Goal: Browse casually

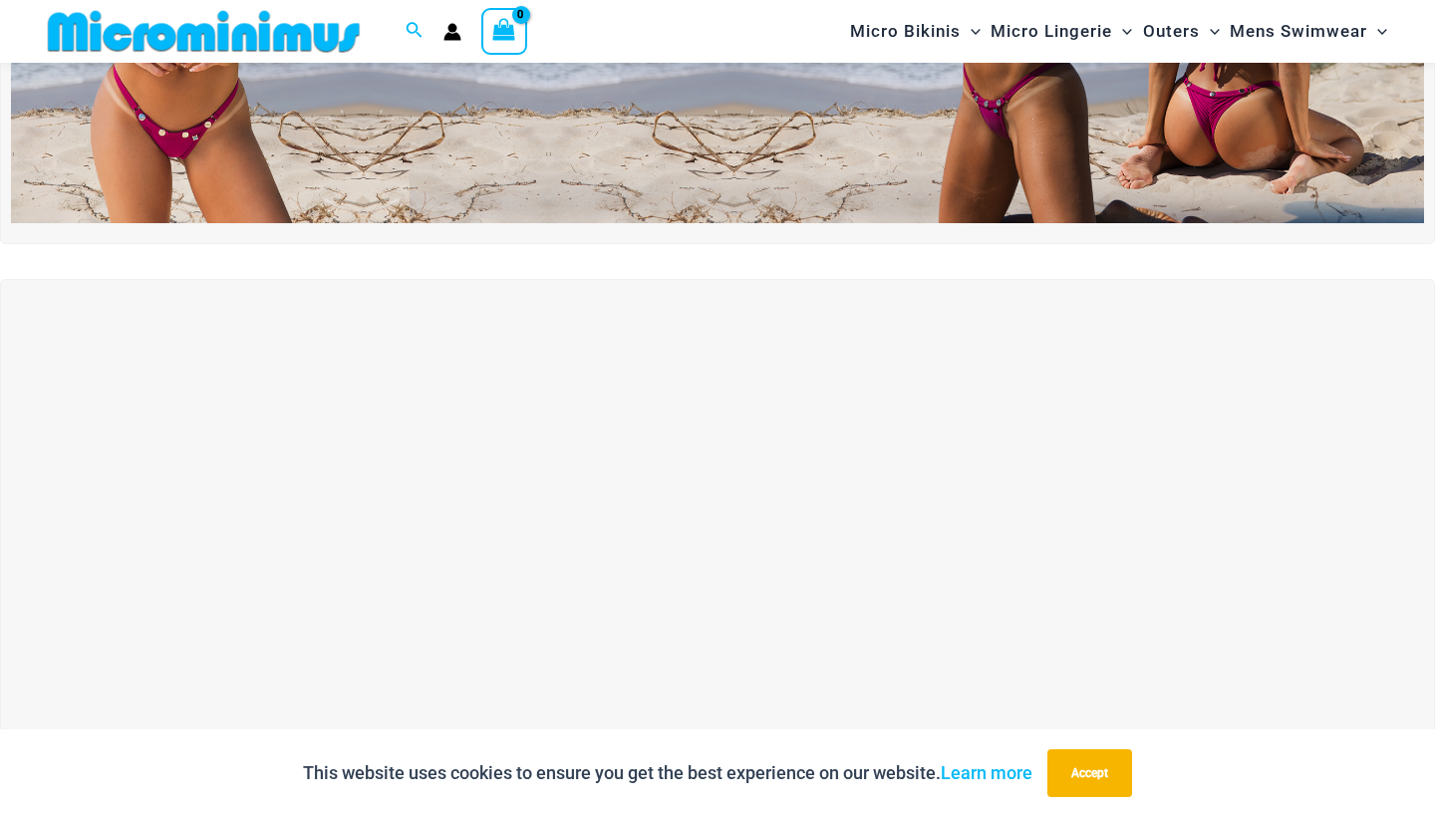
scroll to position [271, 0]
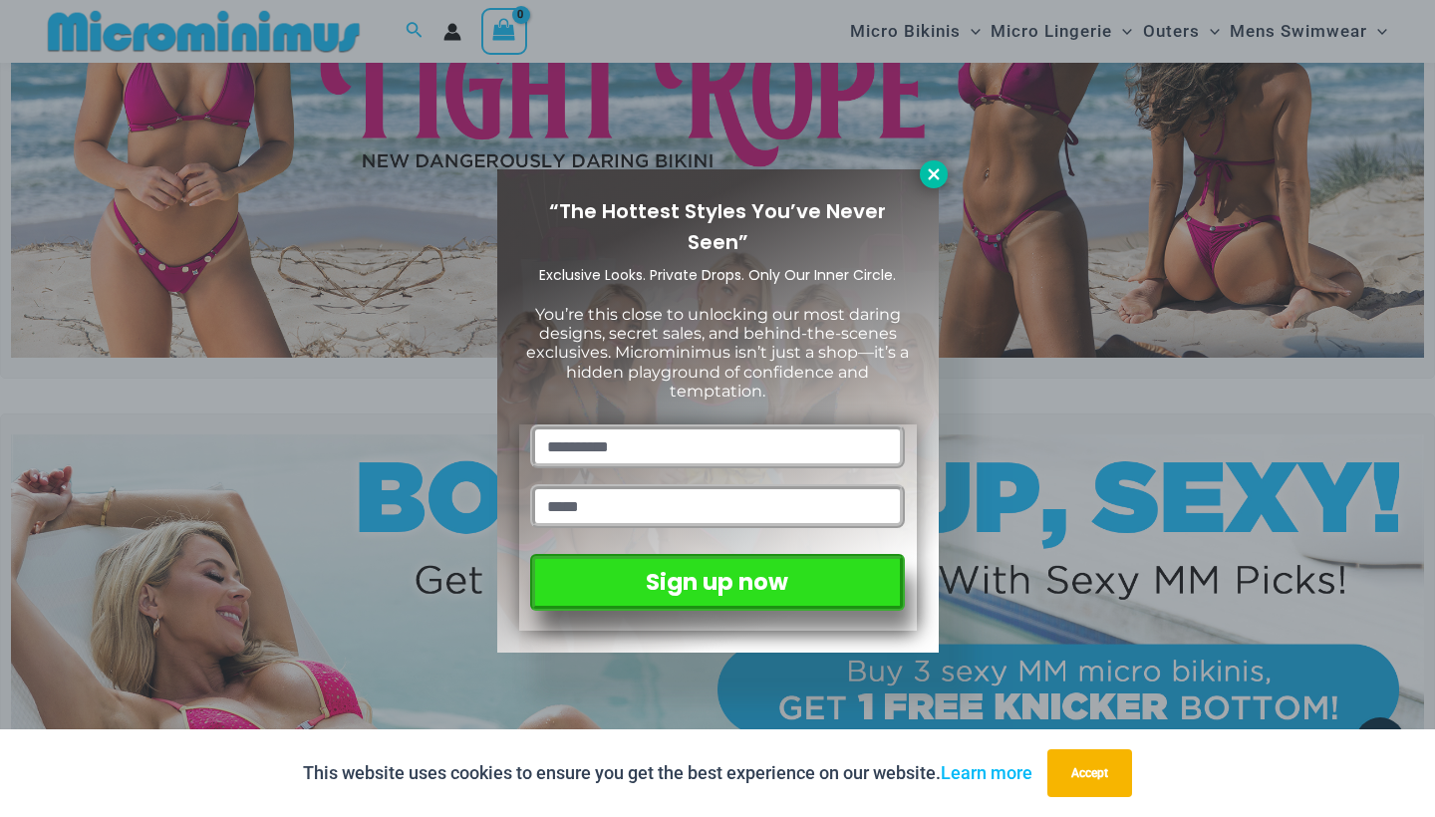
click at [929, 178] on icon at bounding box center [933, 173] width 11 height 11
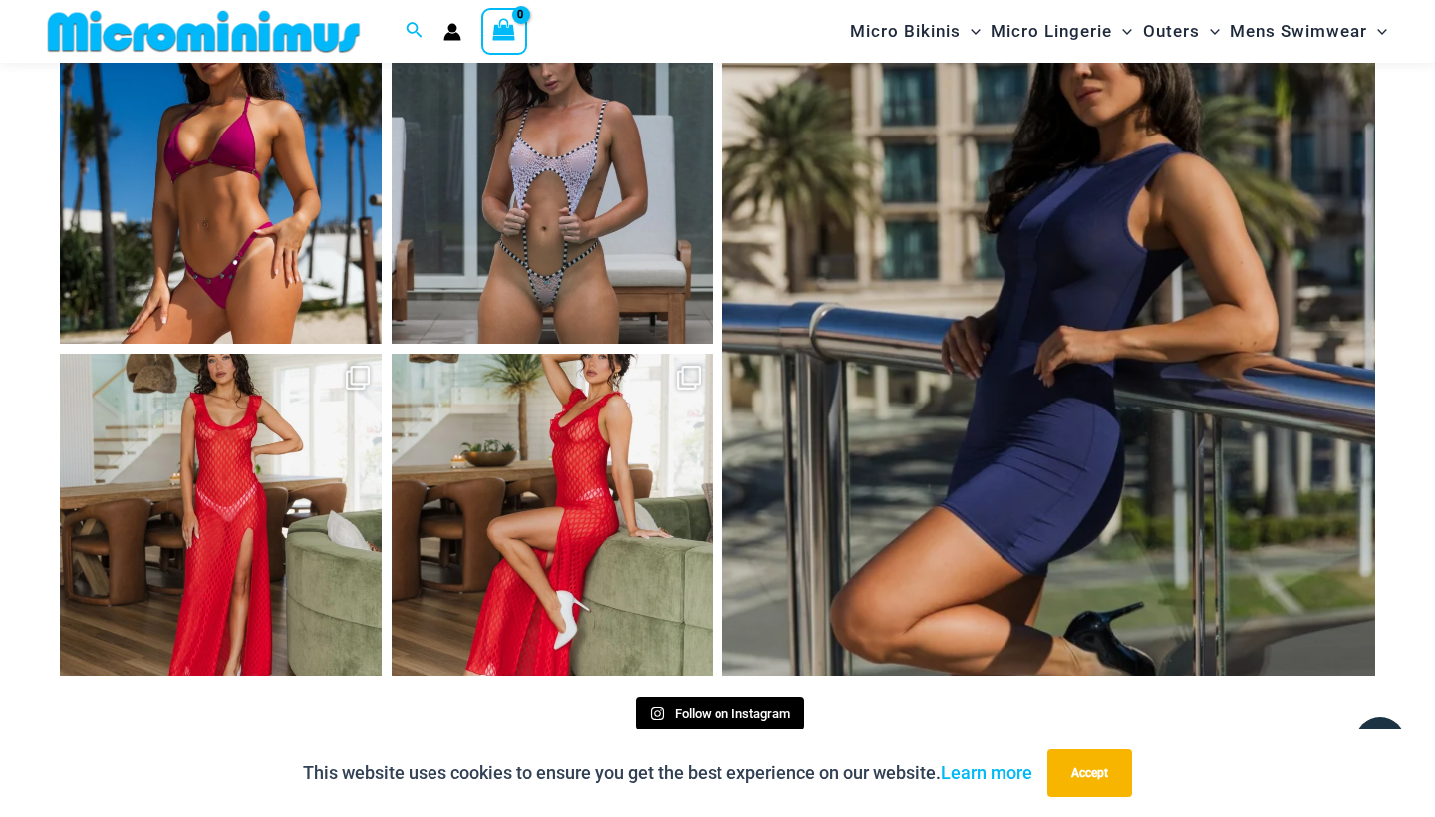
scroll to position [8551, 0]
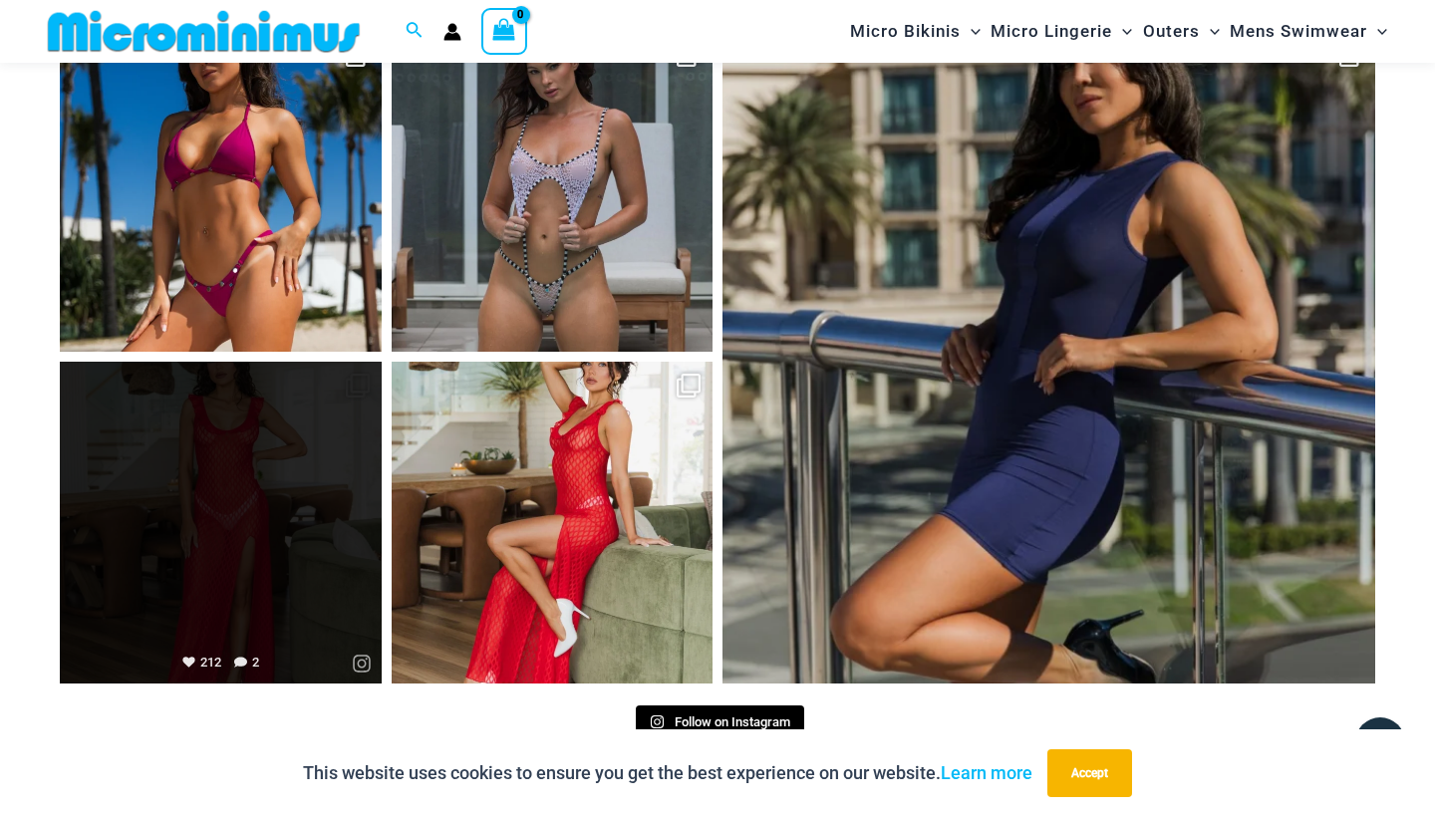
click at [261, 460] on link "Open" at bounding box center [221, 523] width 322 height 322
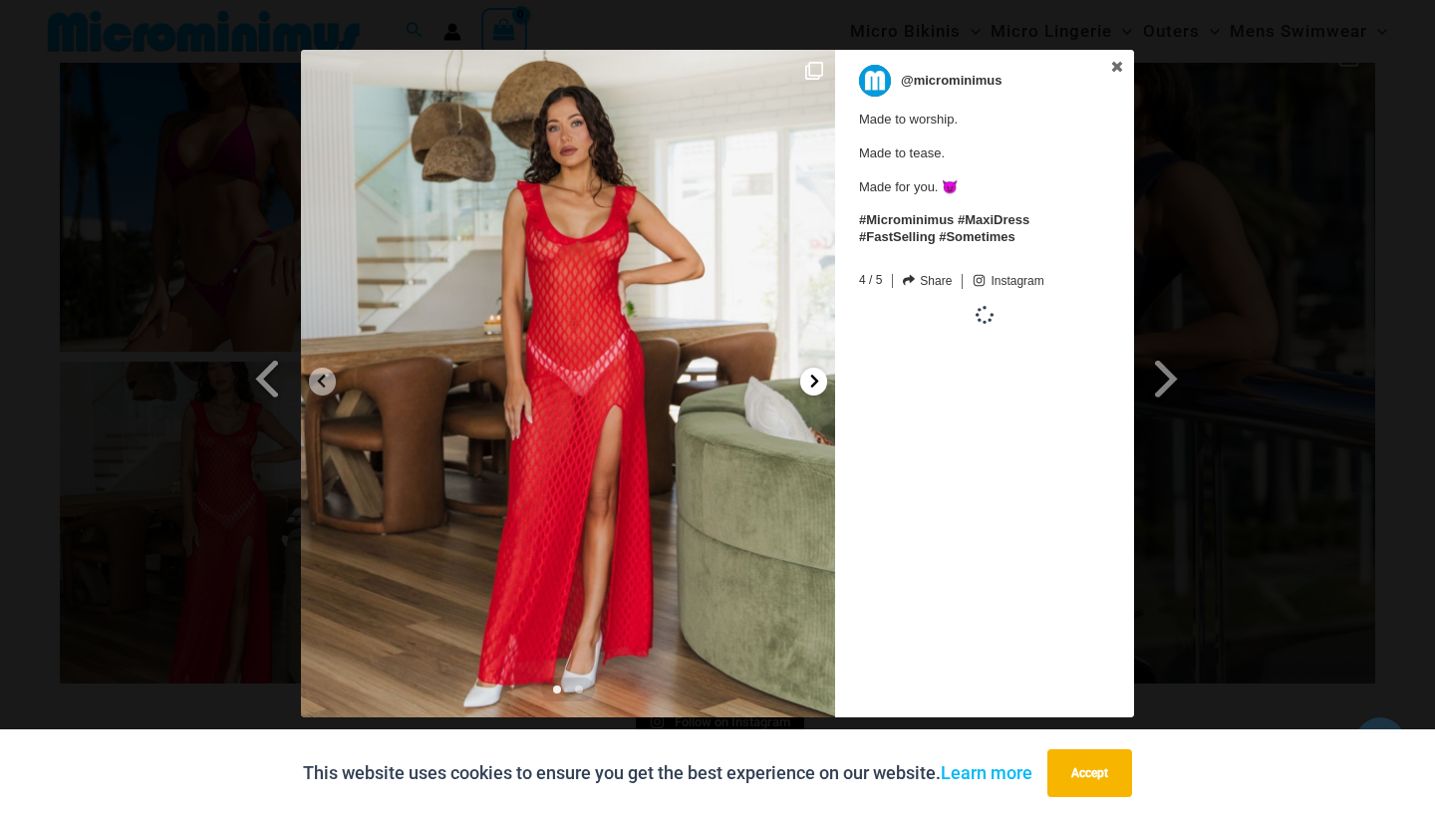
click at [817, 379] on icon at bounding box center [814, 381] width 15 height 15
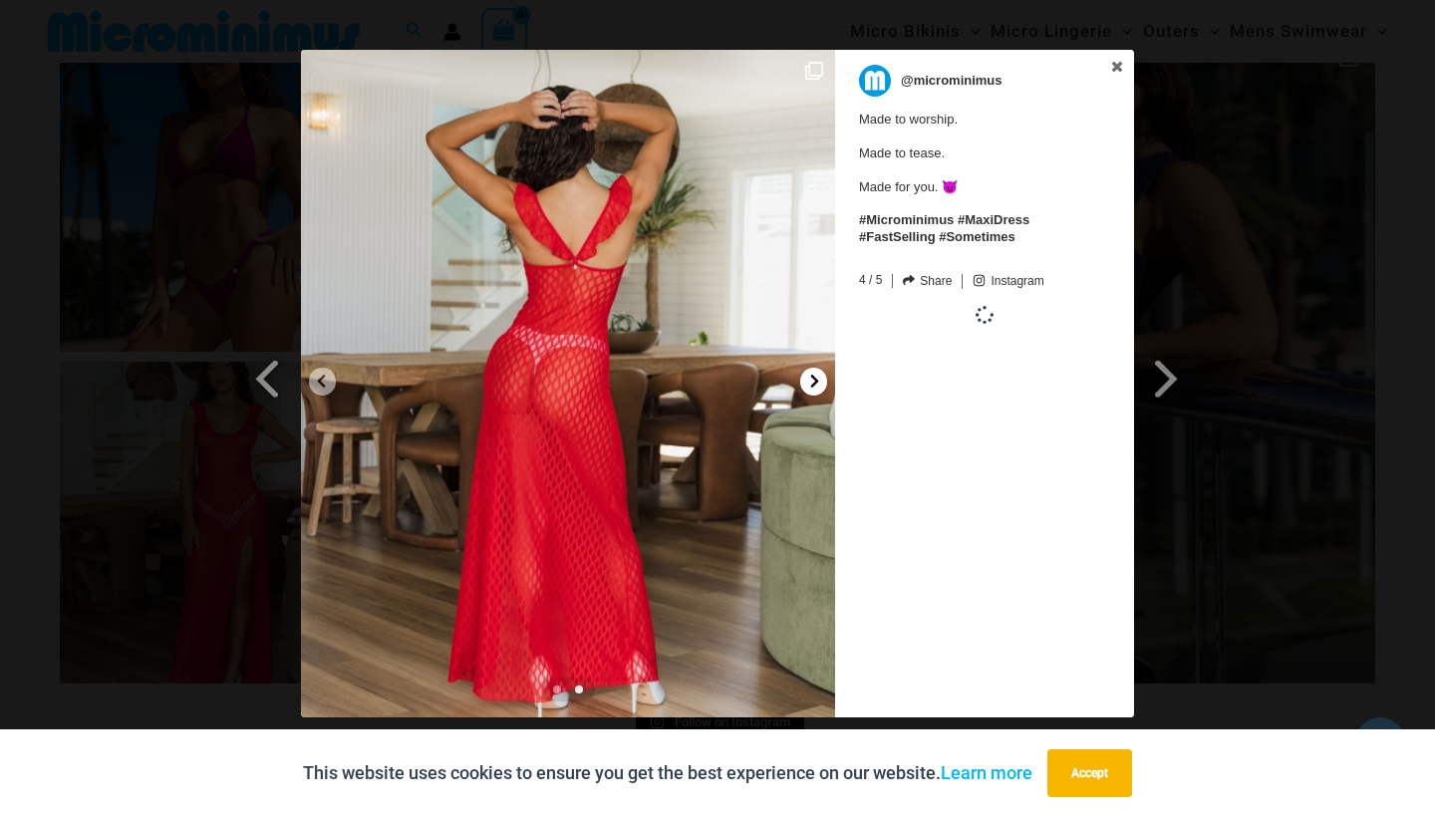
click at [817, 379] on icon at bounding box center [814, 381] width 15 height 15
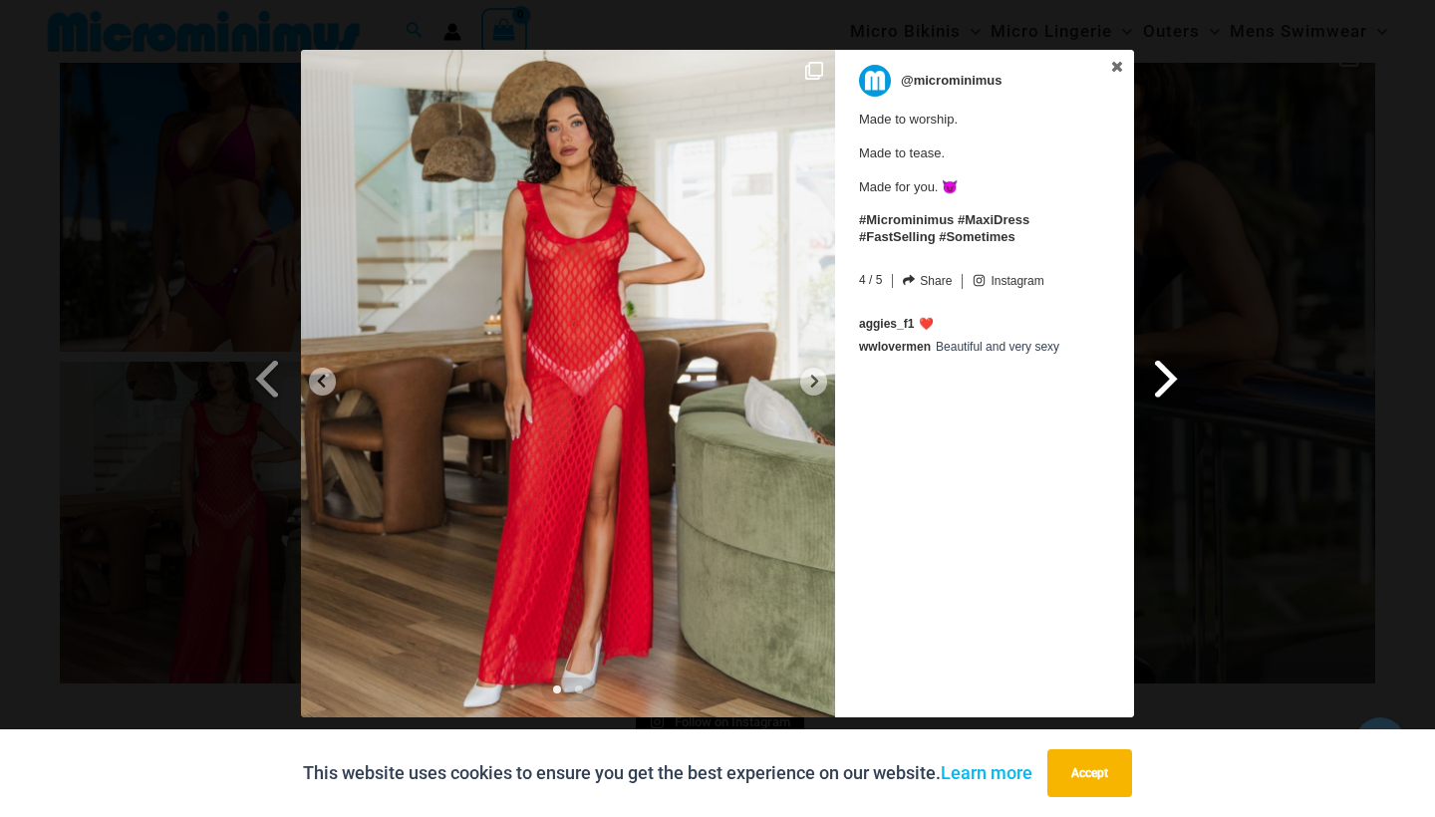
click at [1171, 381] on span at bounding box center [1167, 378] width 34 height 45
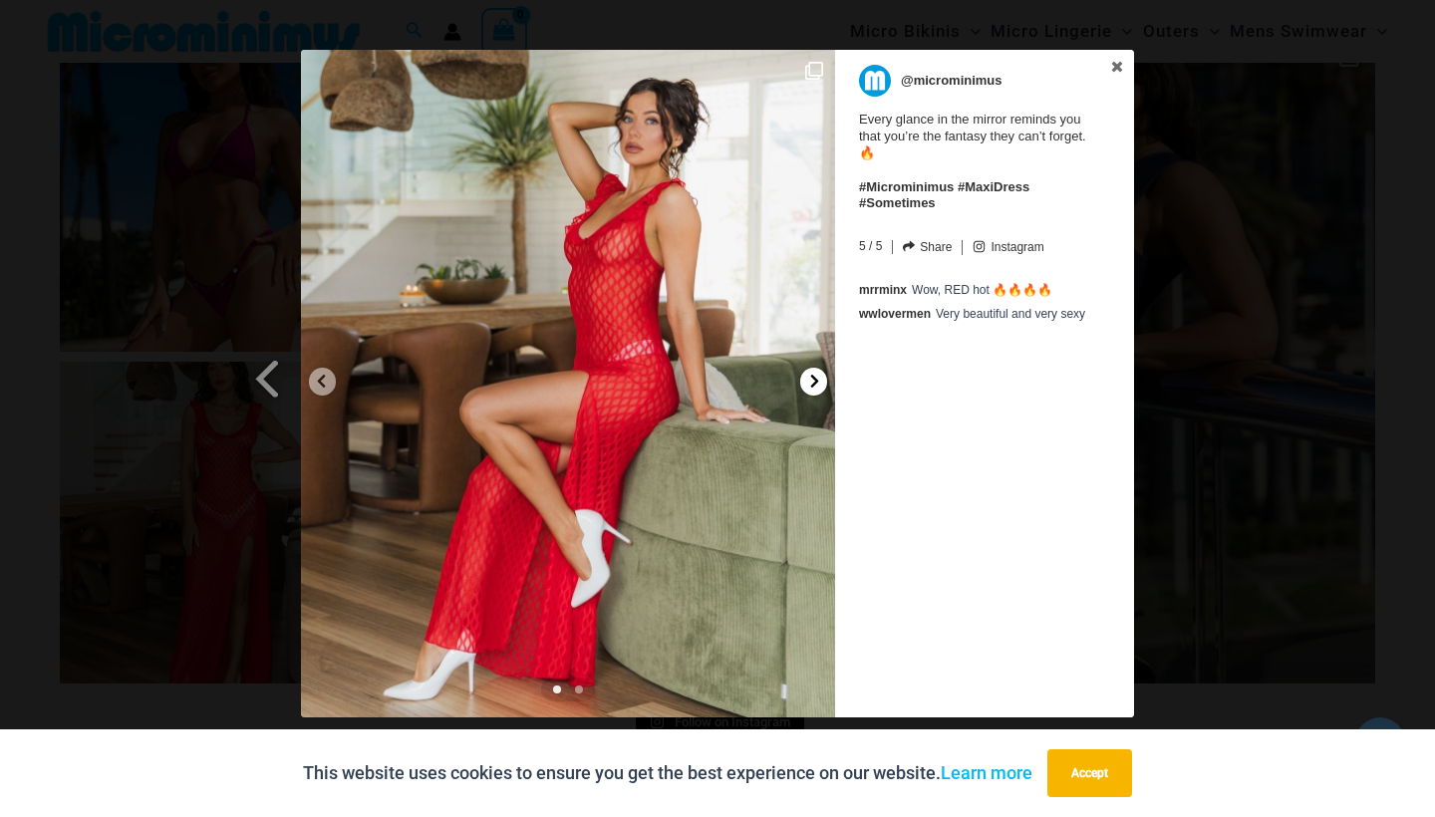
click at [816, 379] on icon at bounding box center [815, 381] width 8 height 13
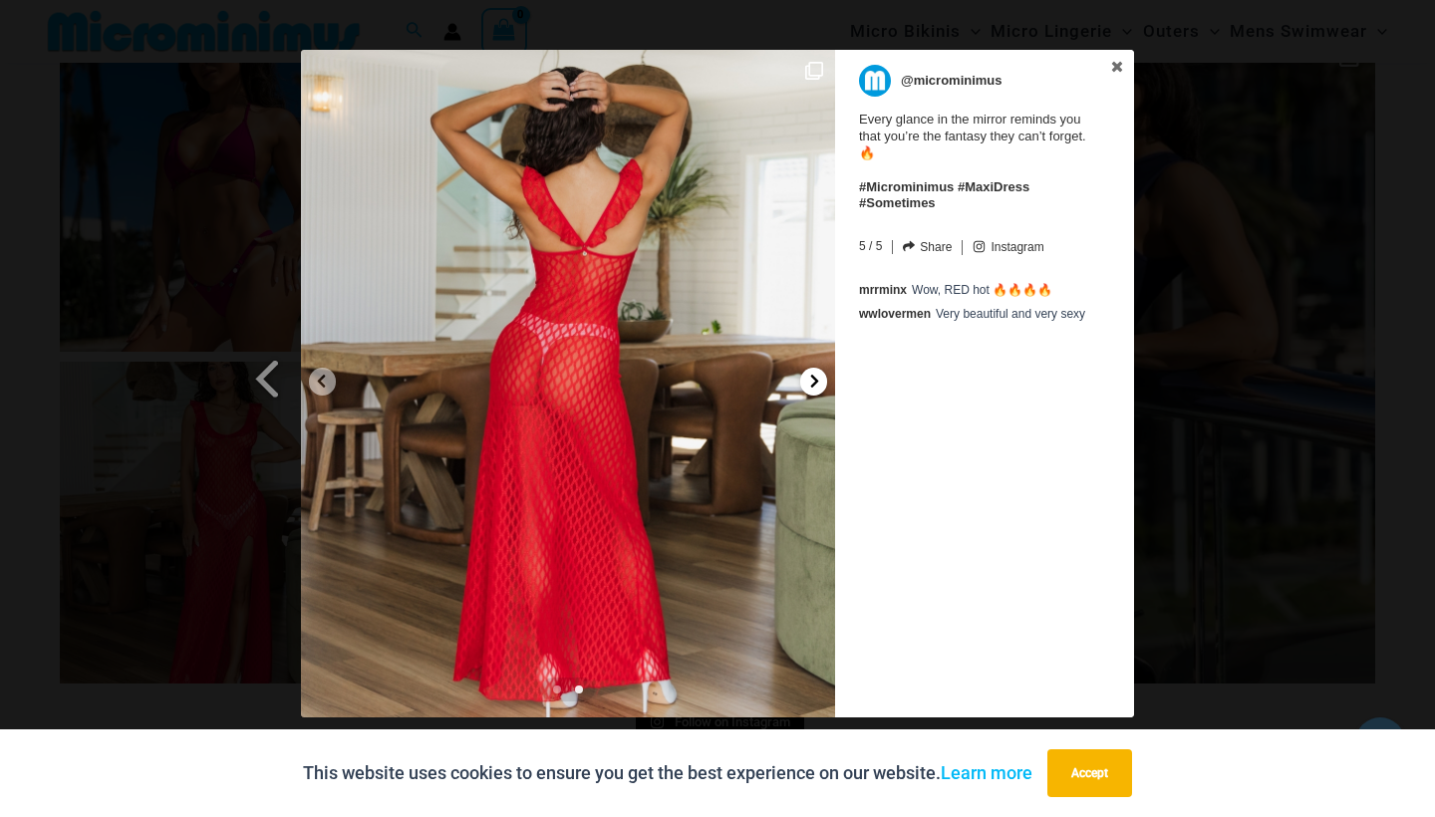
click at [816, 379] on icon at bounding box center [815, 381] width 8 height 13
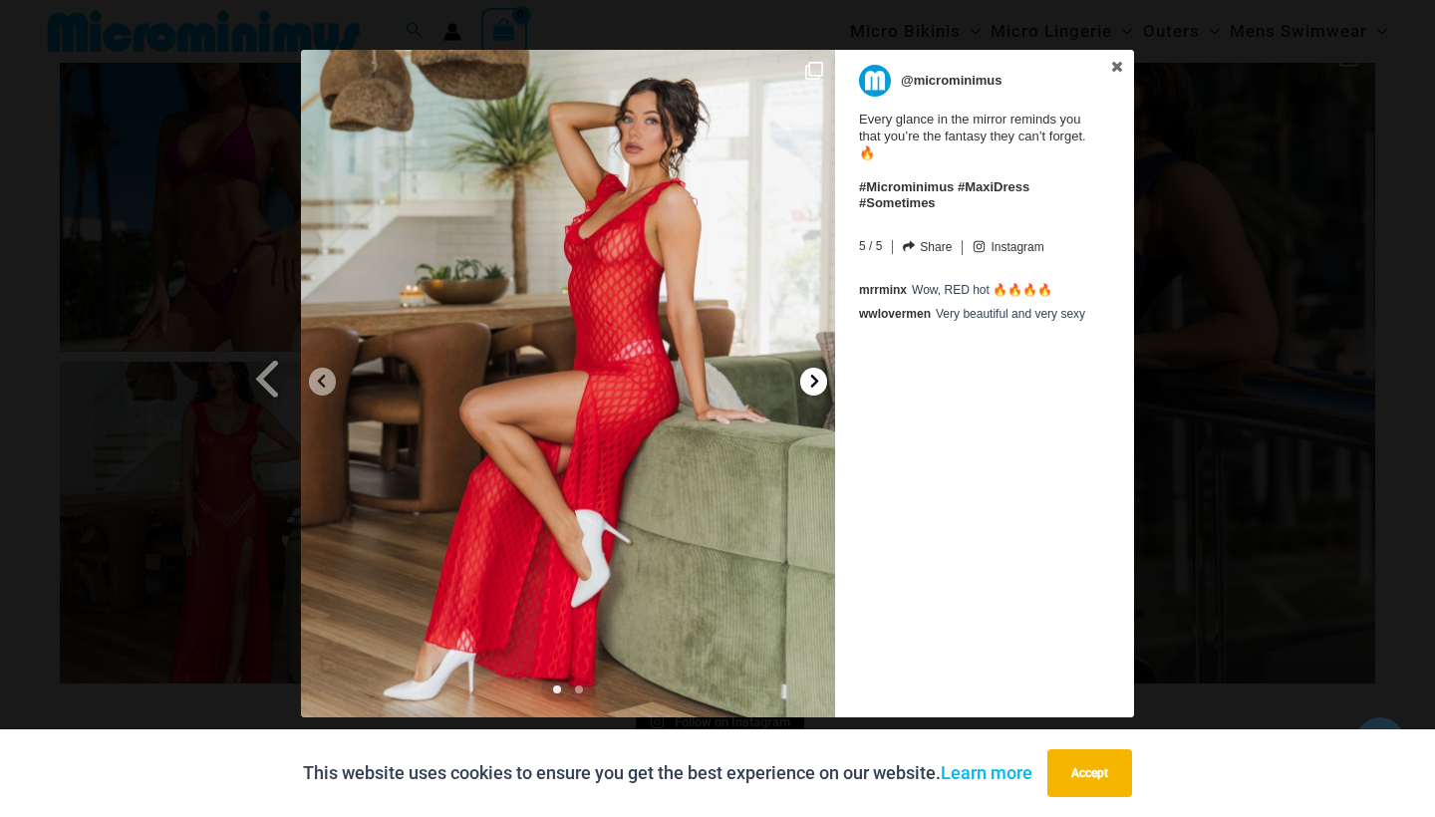
click at [816, 379] on icon at bounding box center [815, 381] width 8 height 13
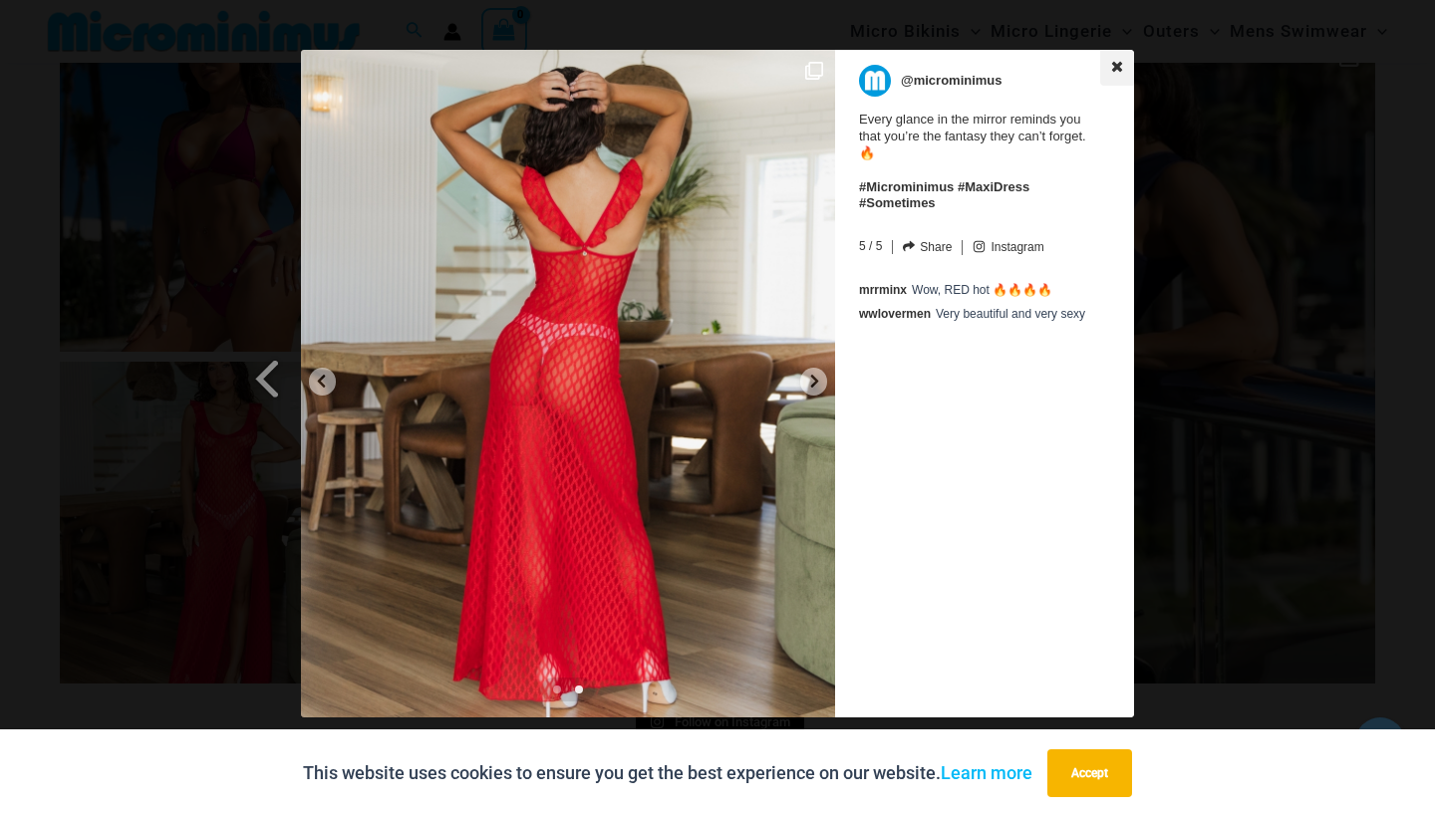
click at [1118, 65] on icon at bounding box center [1117, 66] width 11 height 11
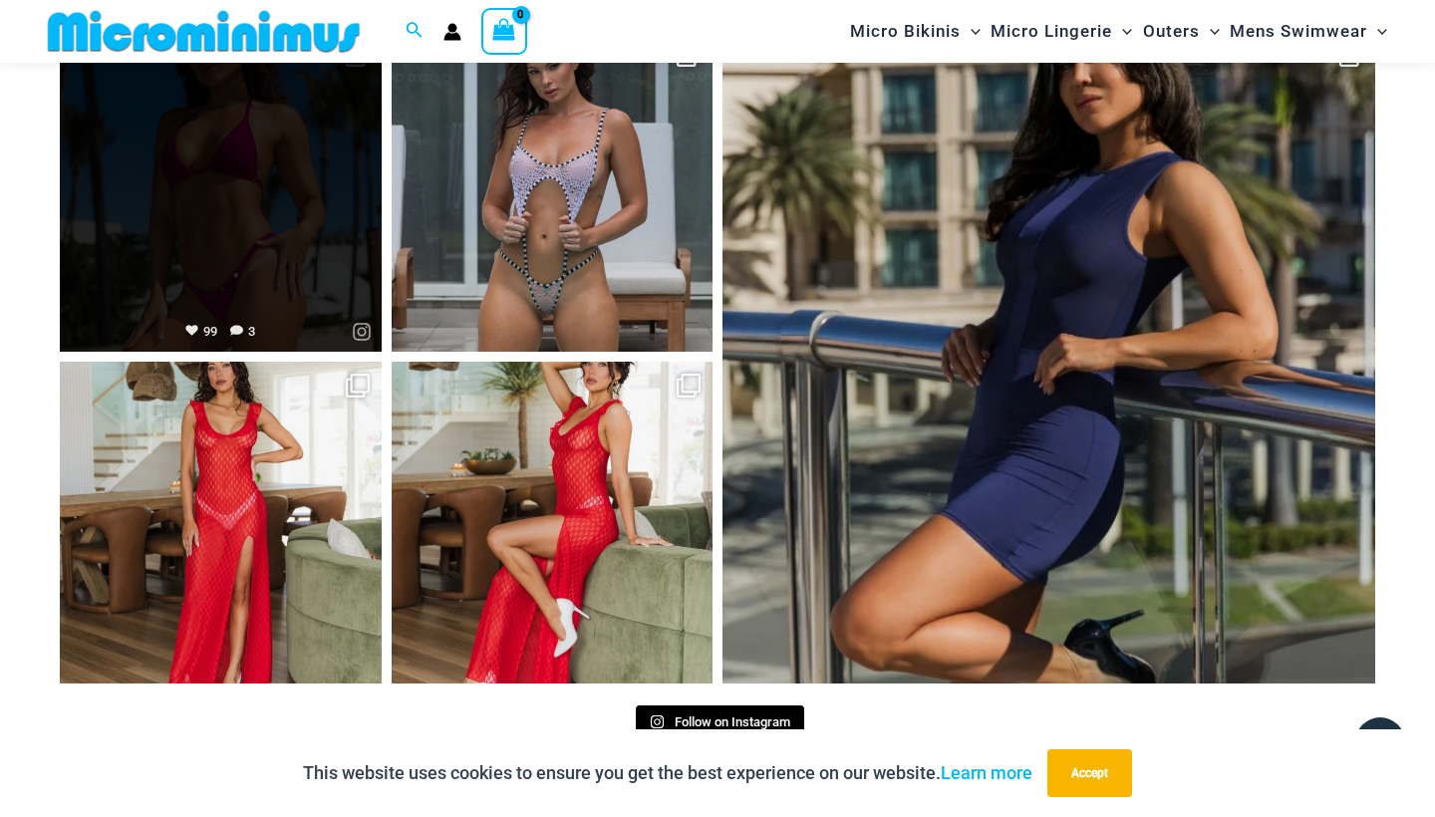
click at [257, 226] on link "Open" at bounding box center [221, 192] width 322 height 322
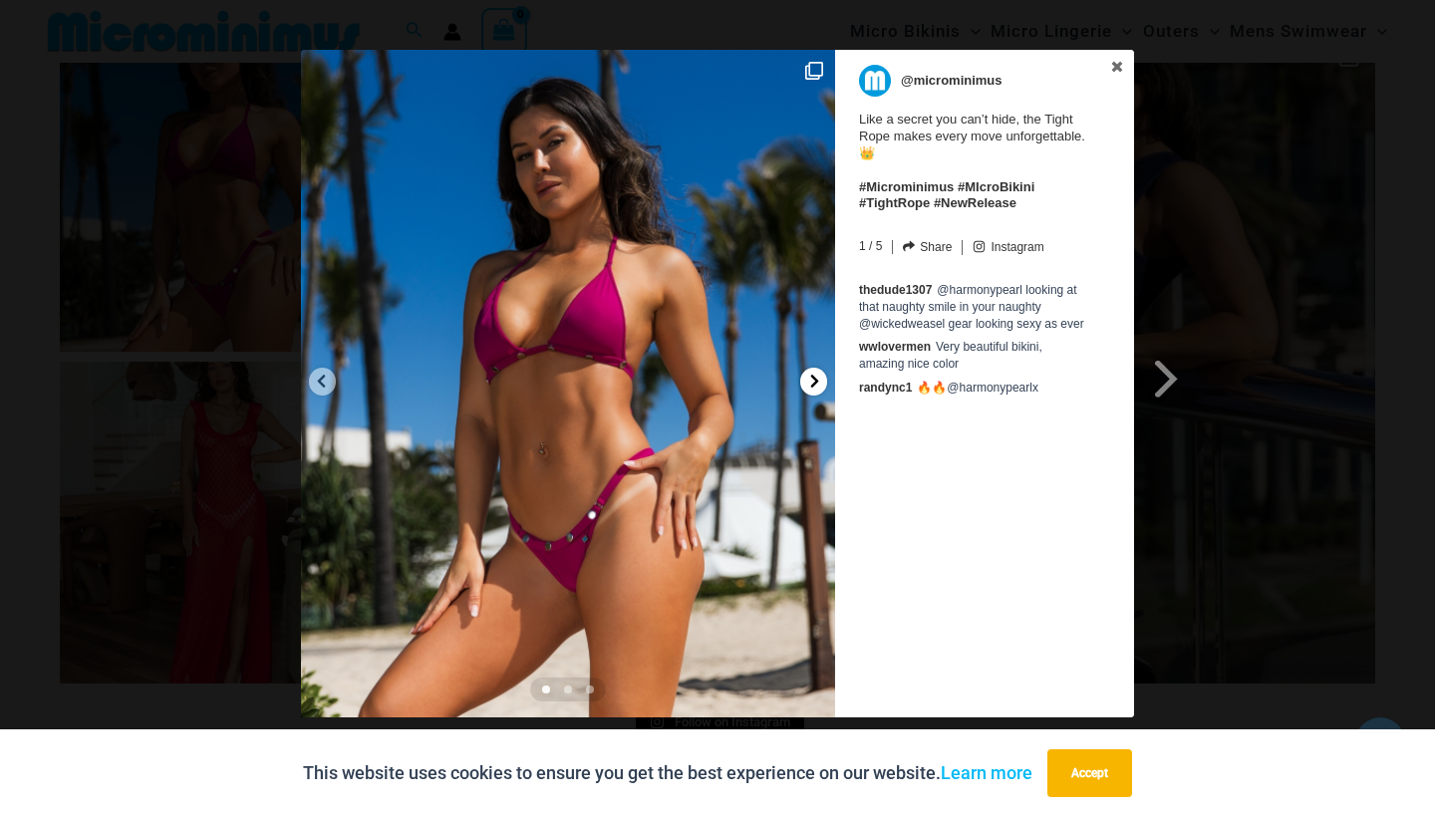
click at [814, 384] on icon at bounding box center [815, 381] width 8 height 13
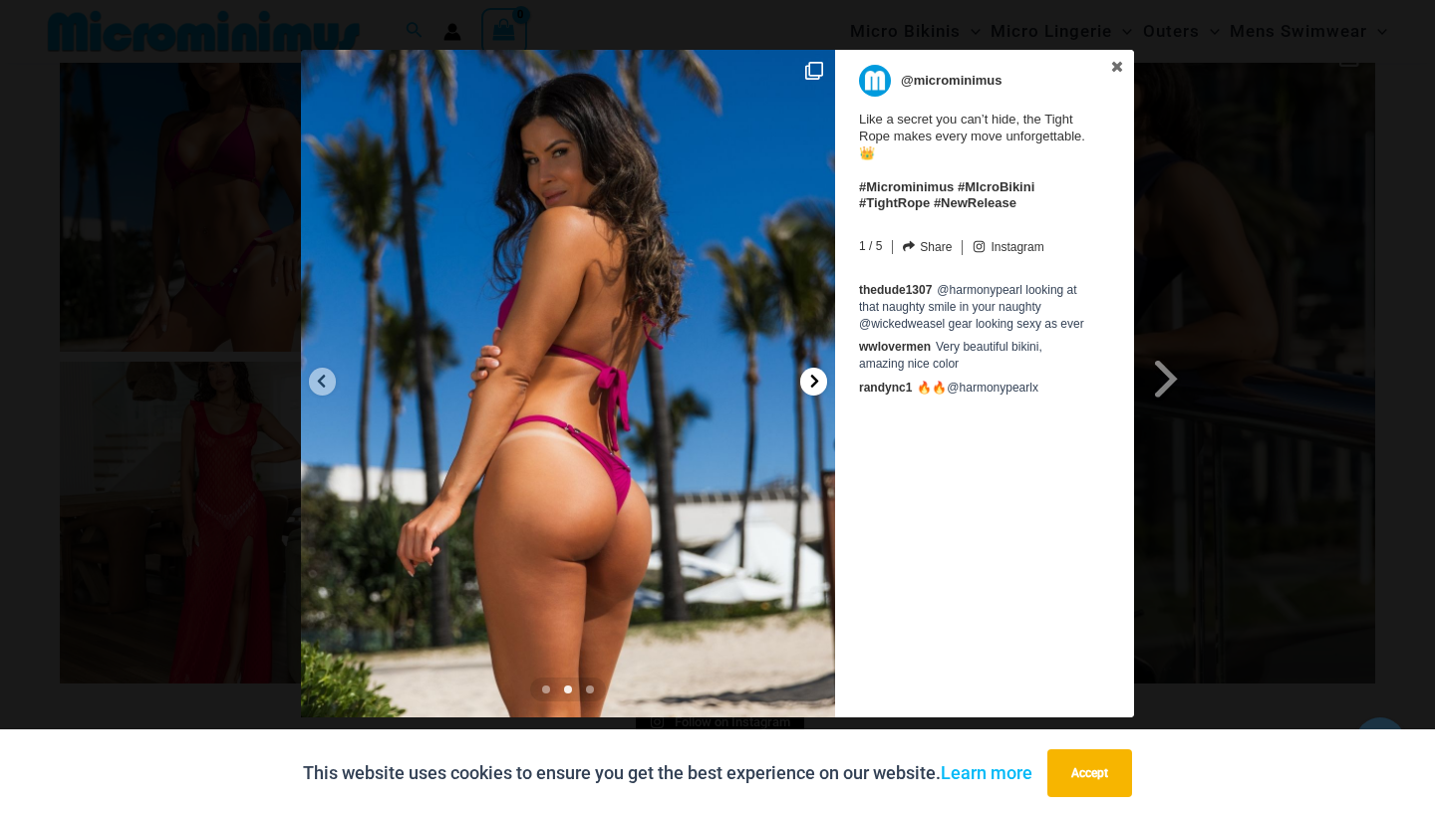
click at [814, 384] on icon at bounding box center [815, 381] width 8 height 13
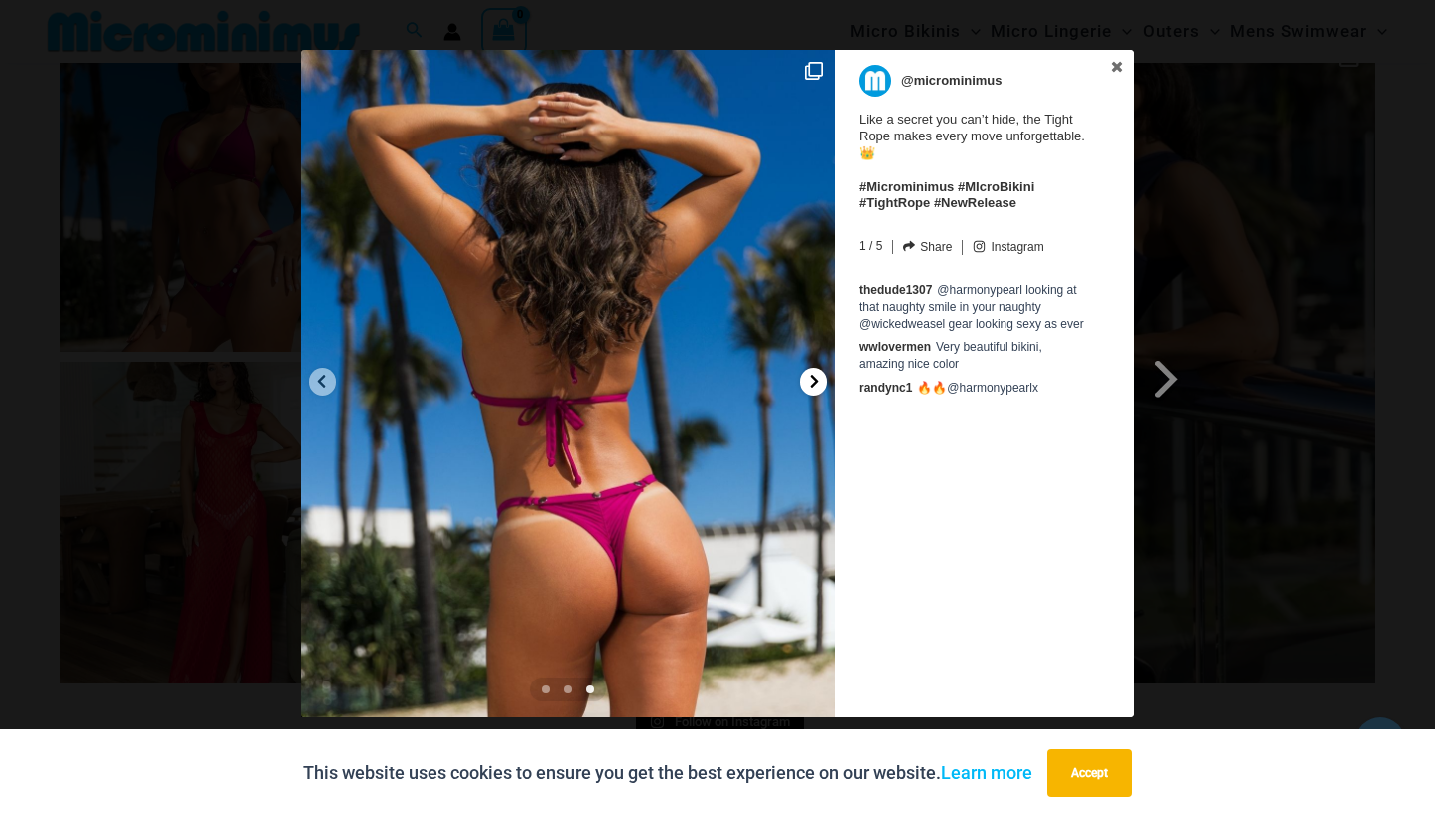
click at [814, 384] on icon at bounding box center [815, 381] width 8 height 13
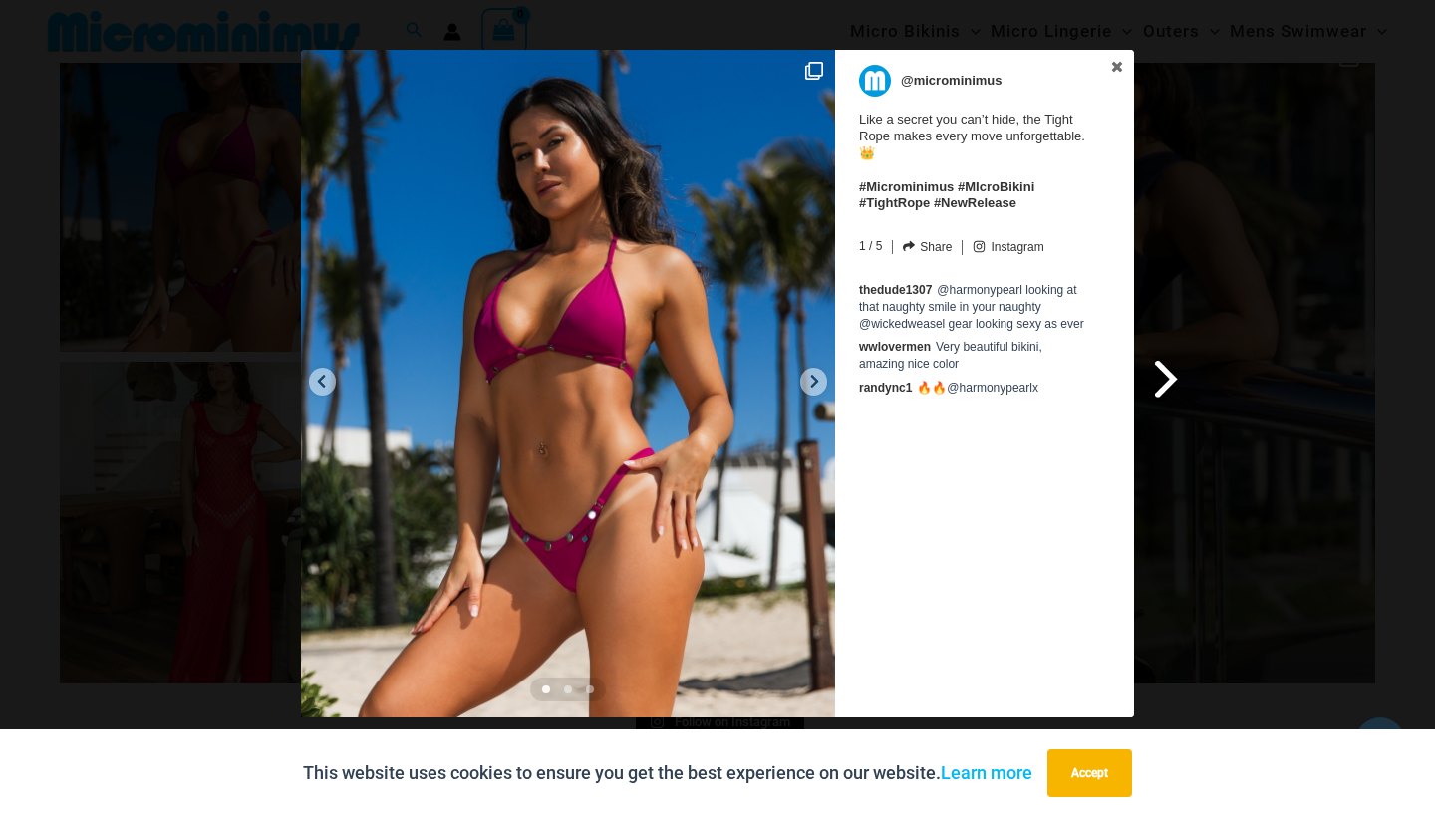
click at [1165, 371] on span at bounding box center [1167, 378] width 34 height 45
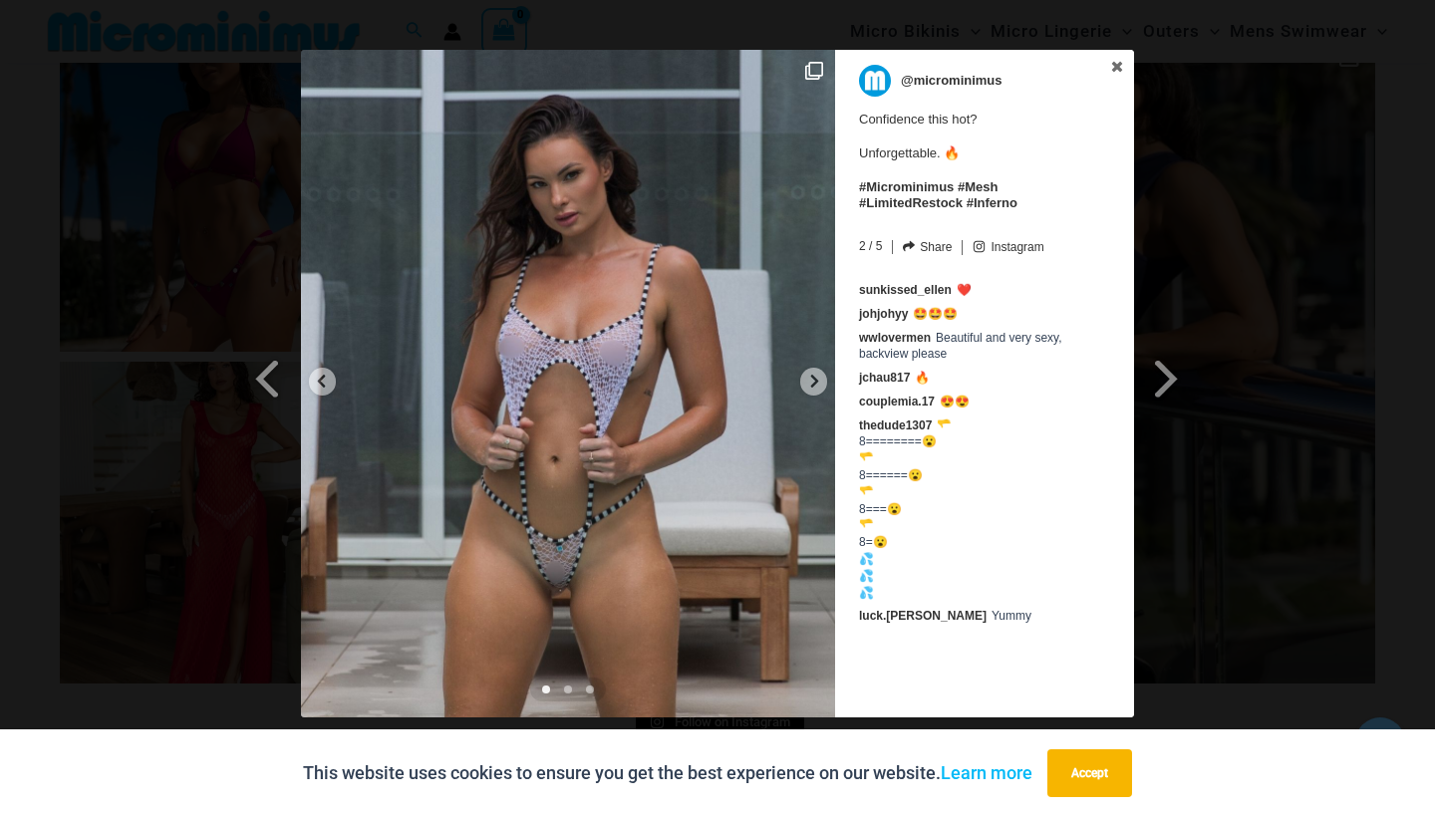
scroll to position [8561, 0]
click at [817, 384] on icon at bounding box center [814, 381] width 15 height 15
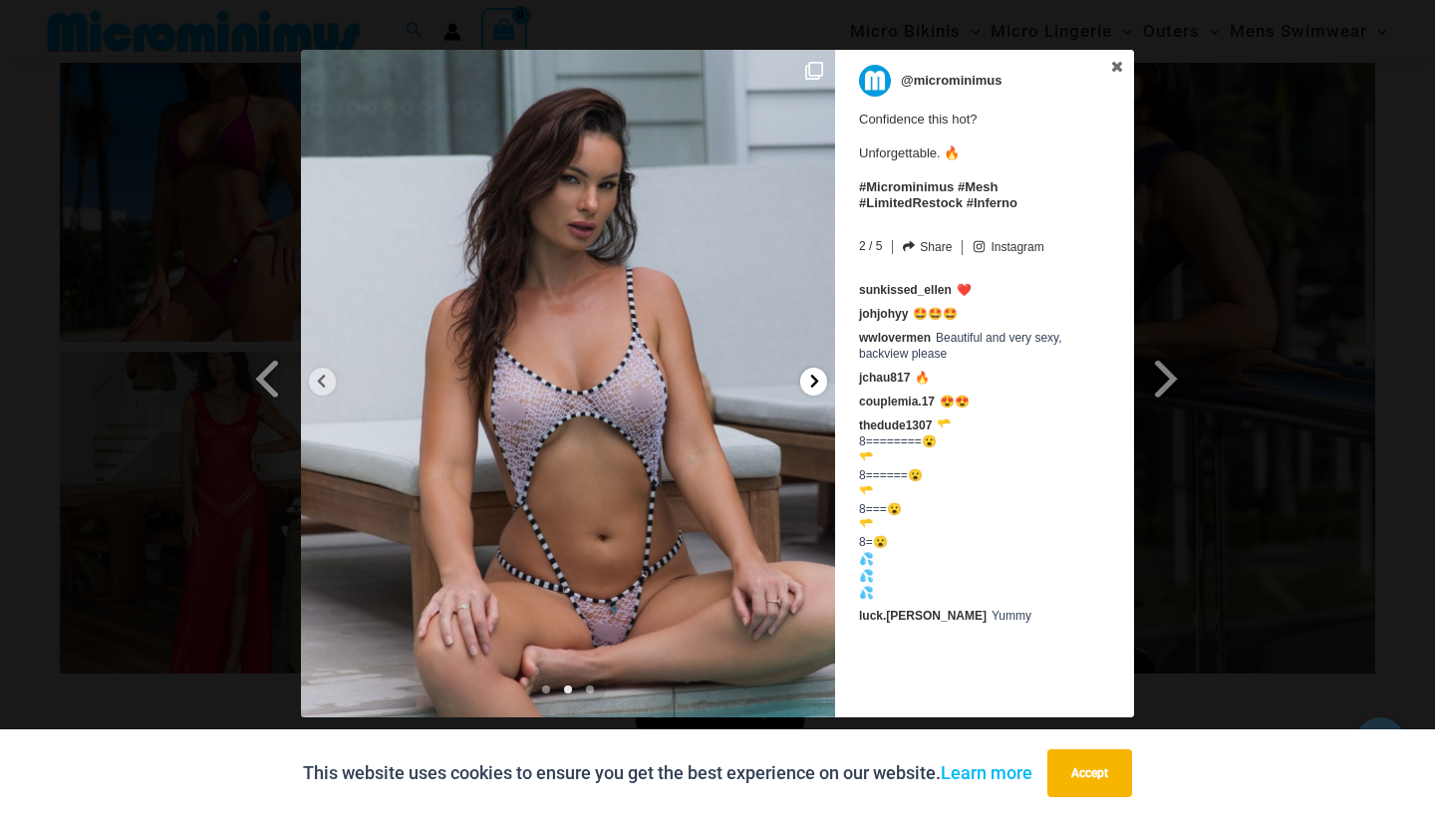
click at [817, 384] on icon at bounding box center [814, 381] width 15 height 15
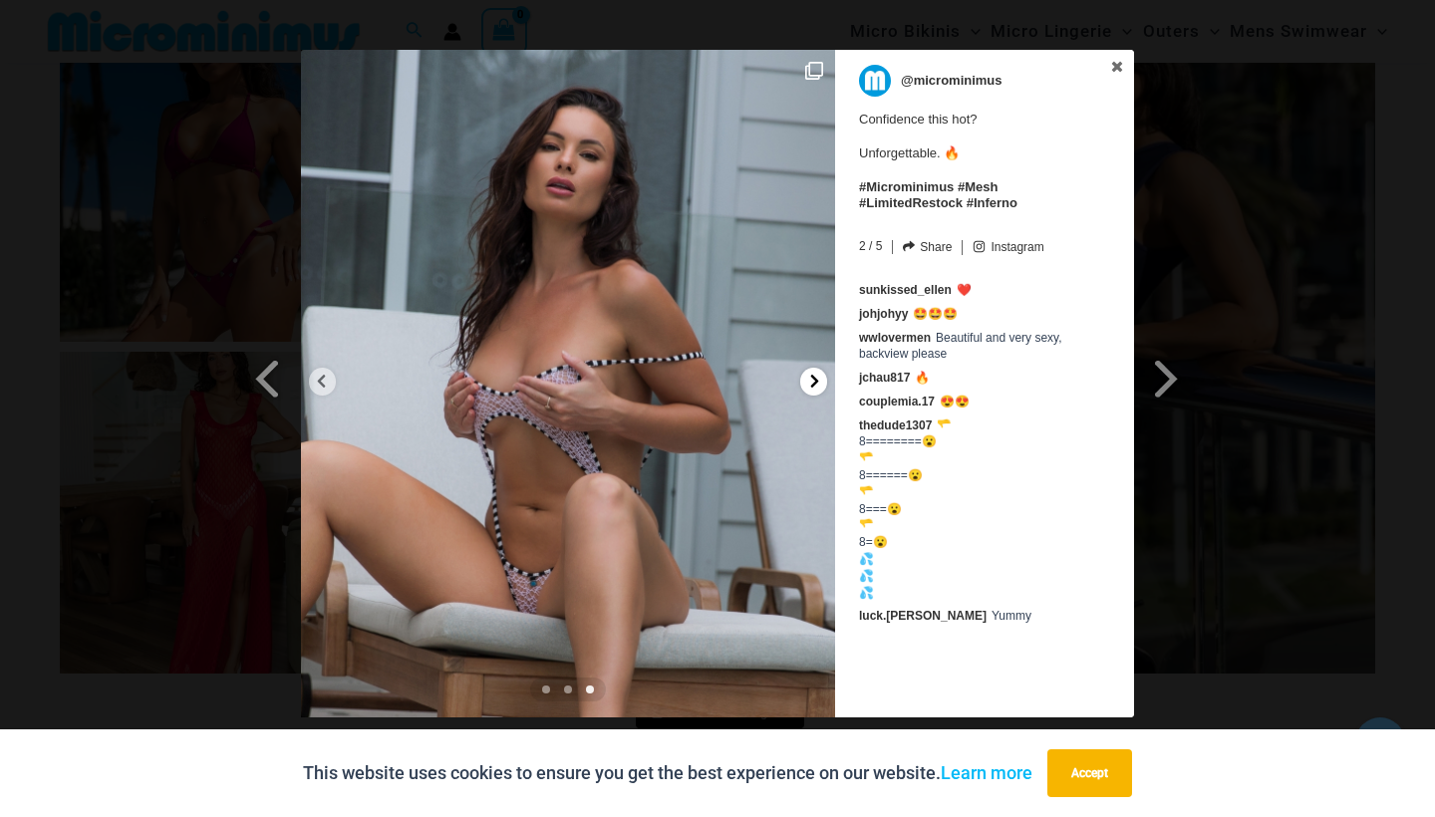
click at [817, 384] on icon at bounding box center [814, 381] width 15 height 15
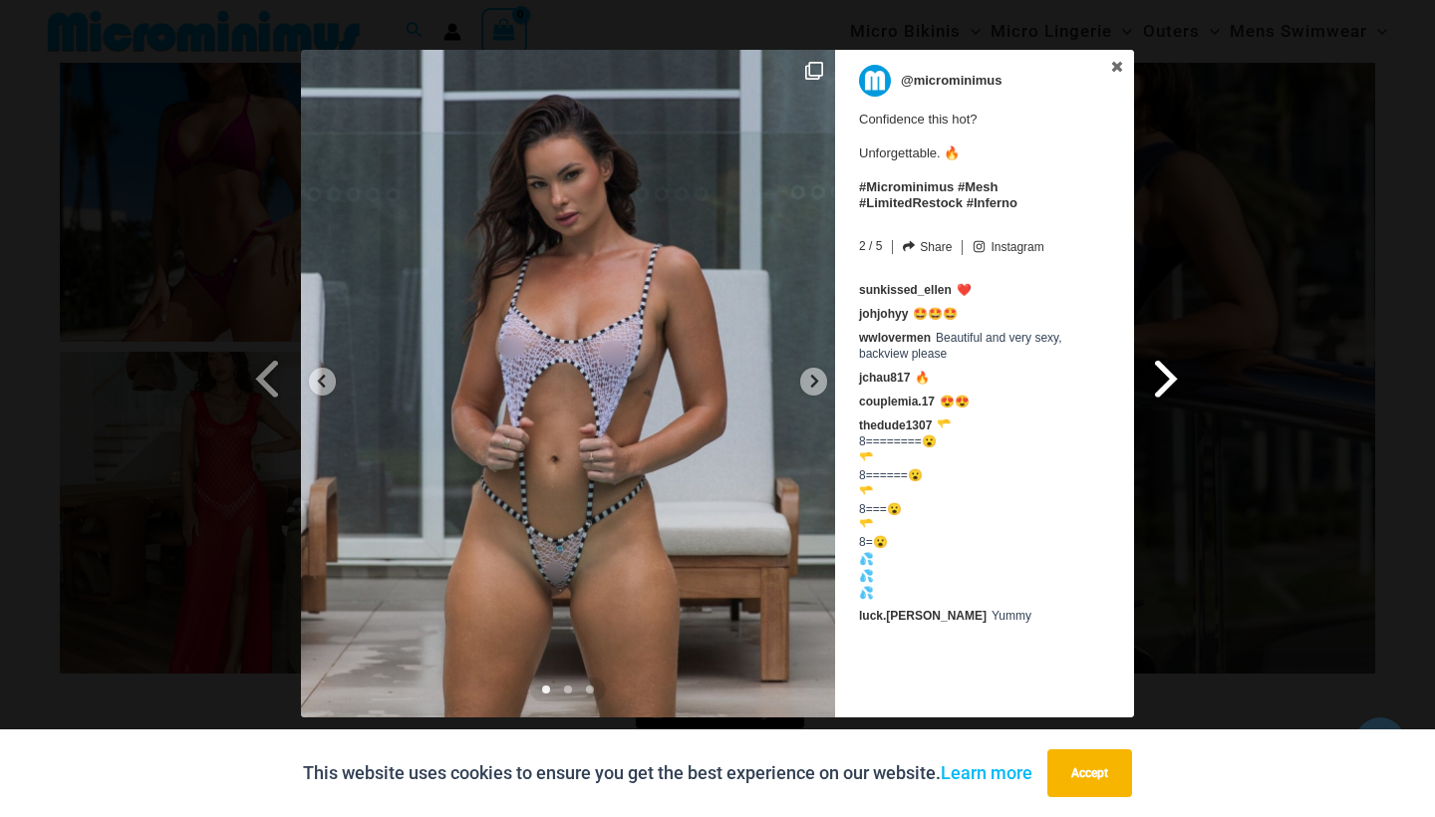
click at [1177, 377] on span at bounding box center [1167, 378] width 34 height 45
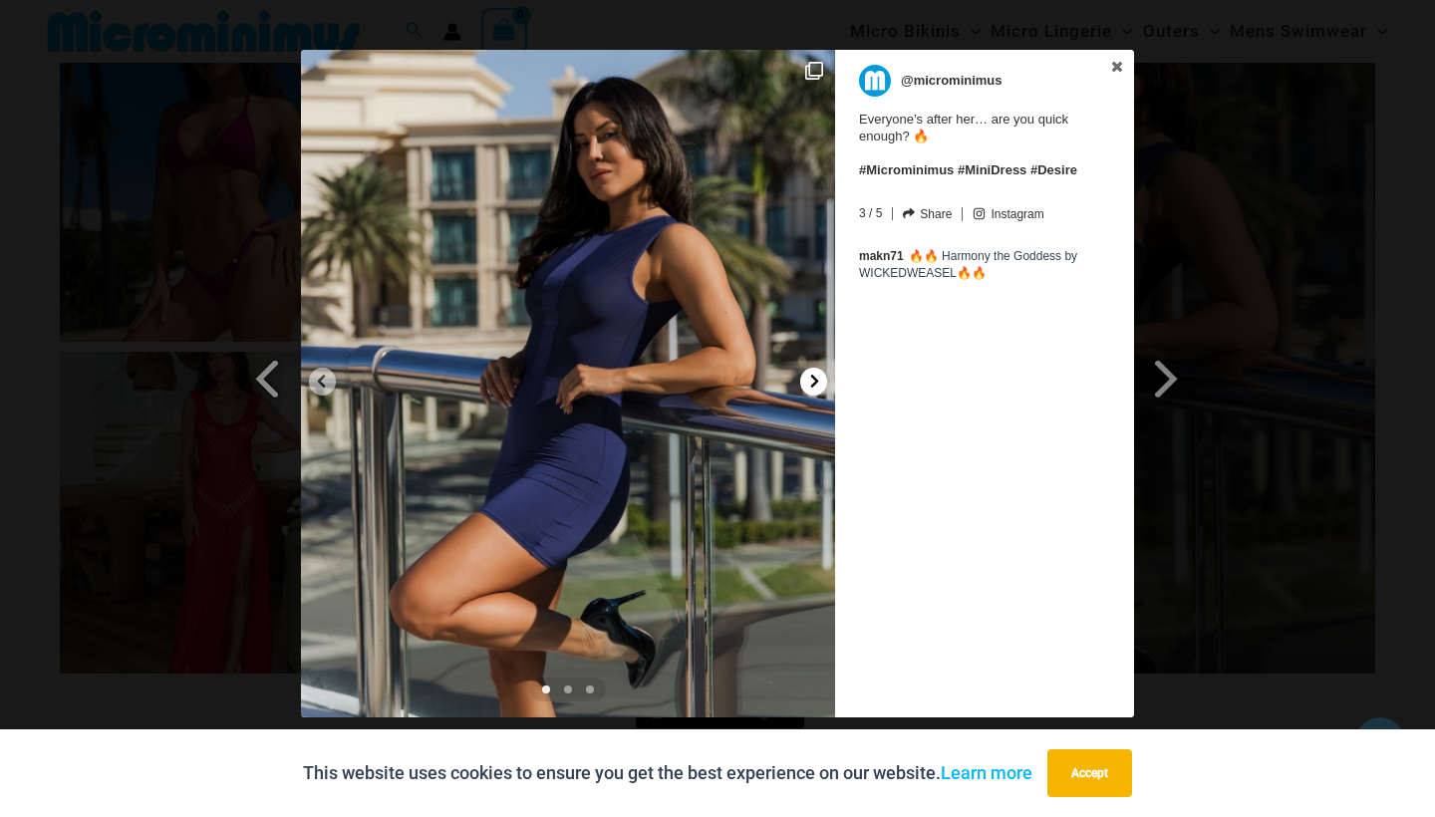
click at [808, 389] on div at bounding box center [813, 382] width 27 height 28
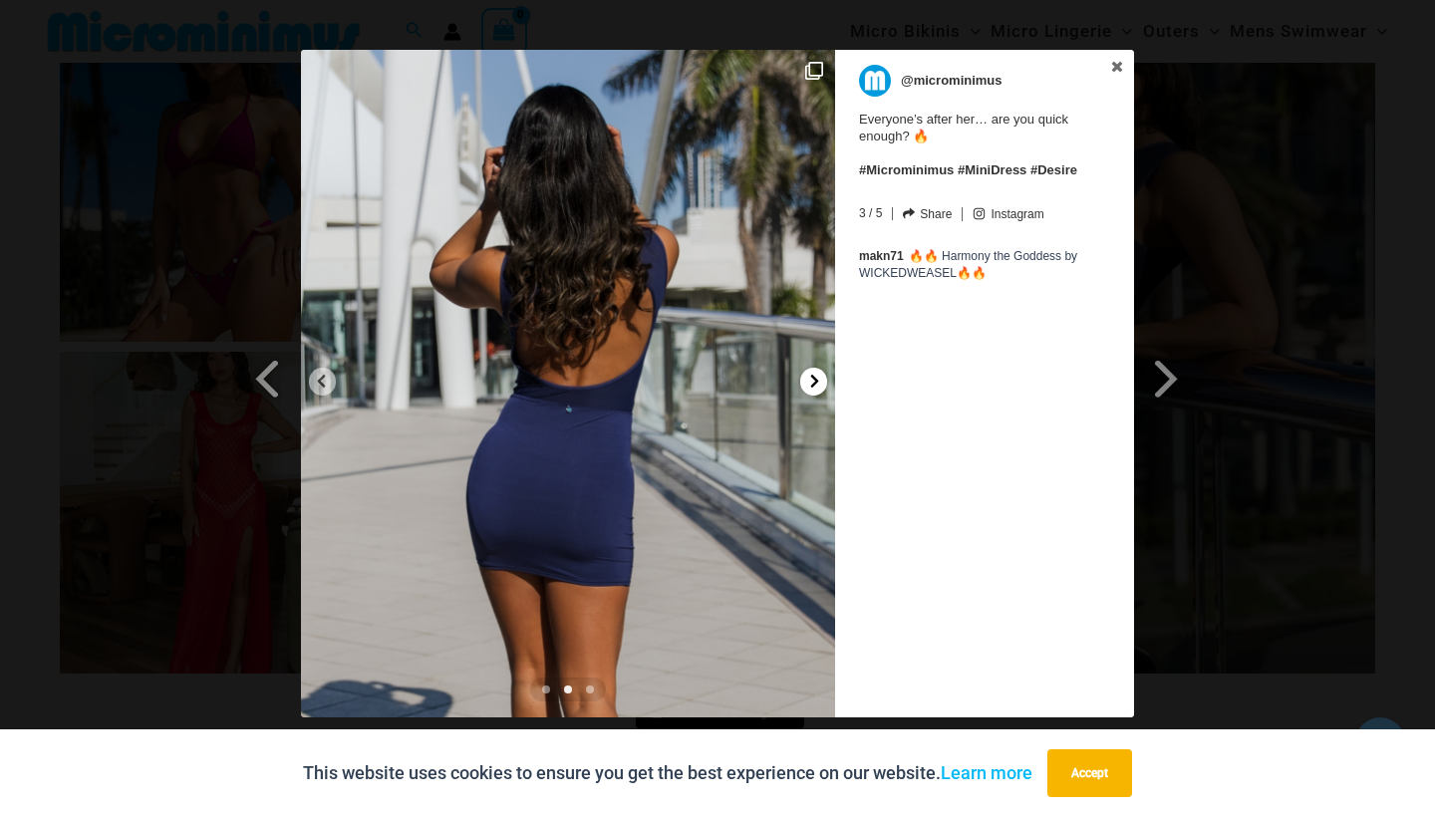
click at [808, 389] on div at bounding box center [813, 382] width 27 height 28
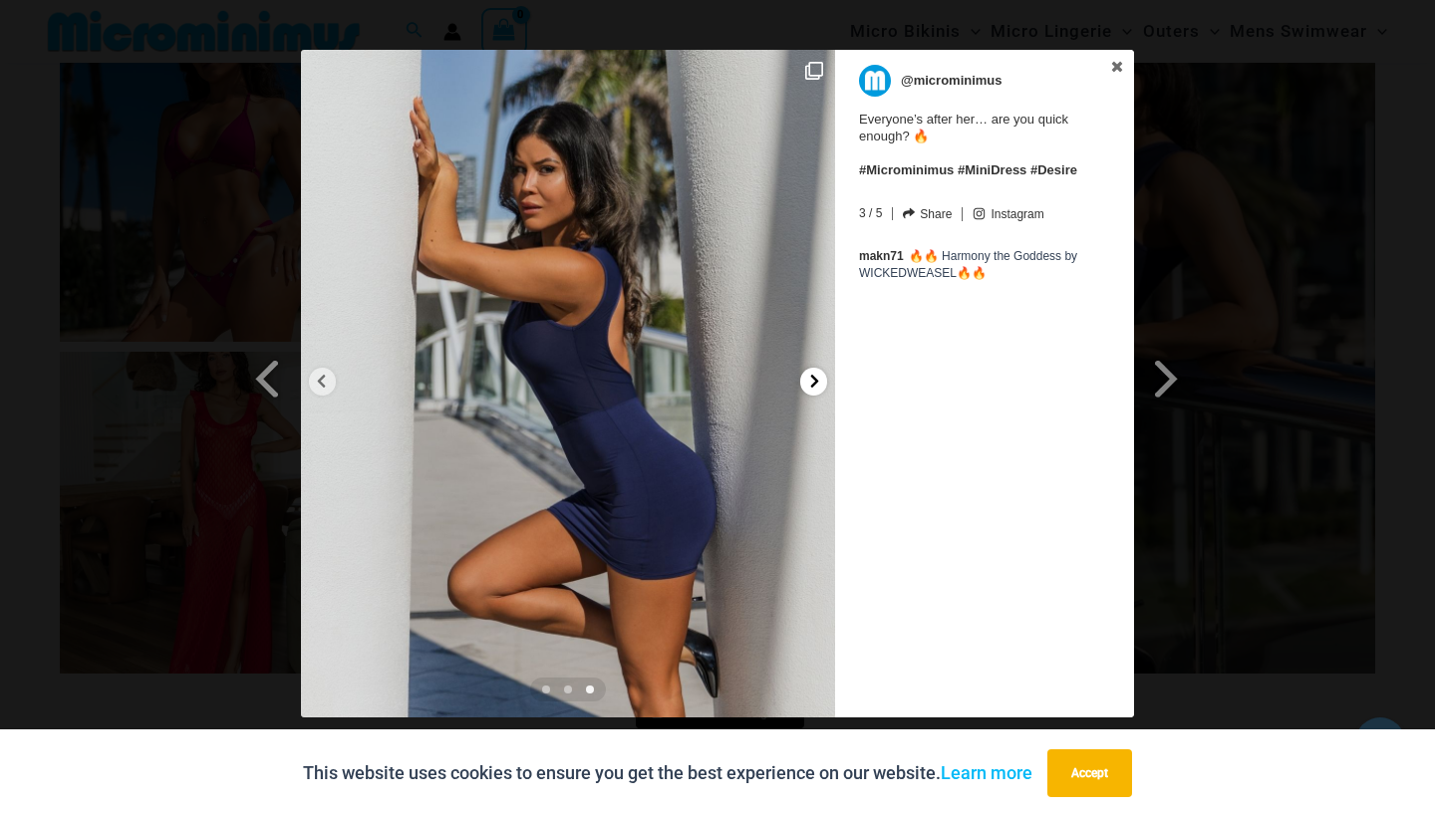
click at [808, 389] on div at bounding box center [813, 382] width 27 height 28
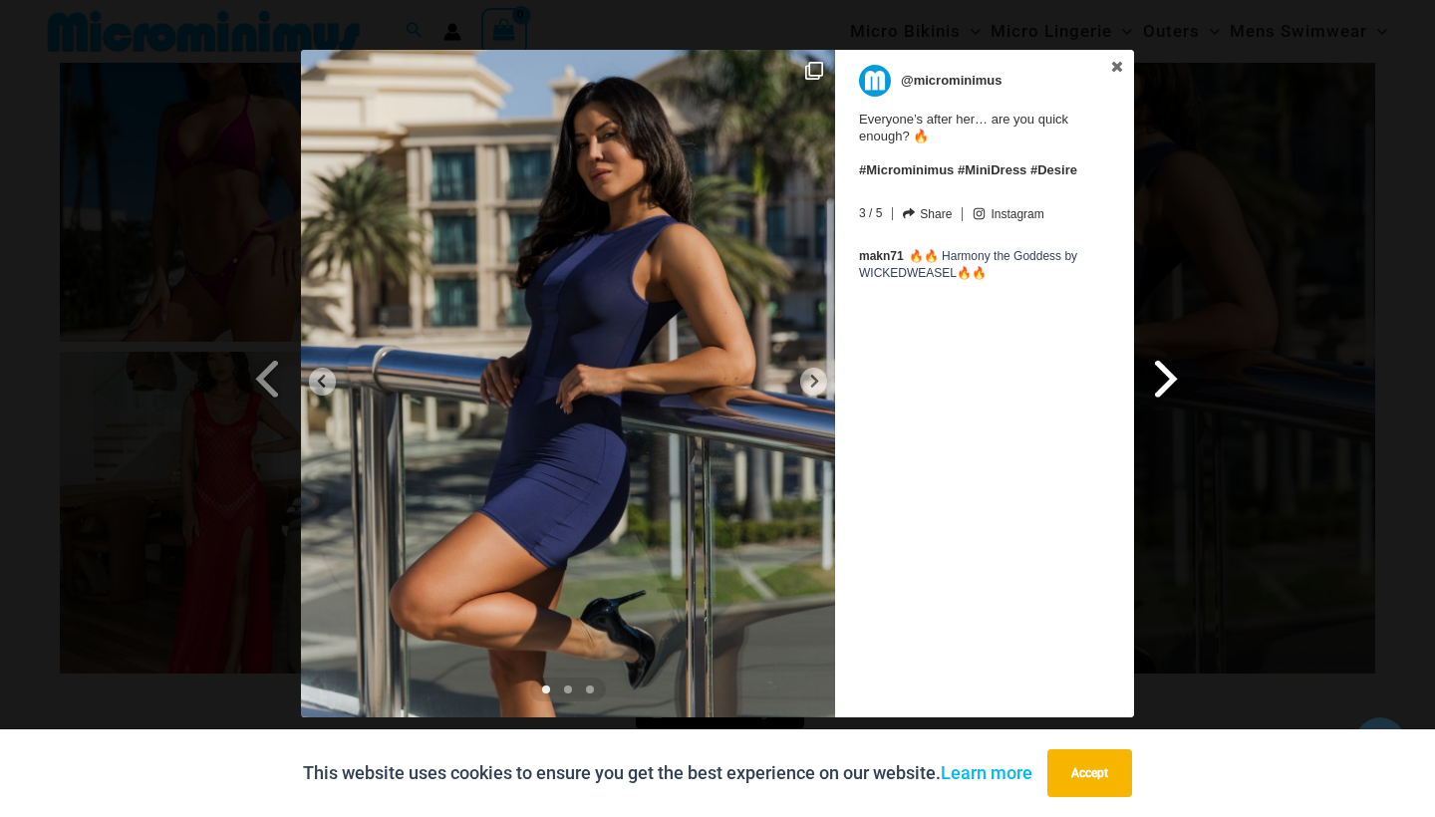
click at [1167, 389] on span at bounding box center [1167, 378] width 34 height 45
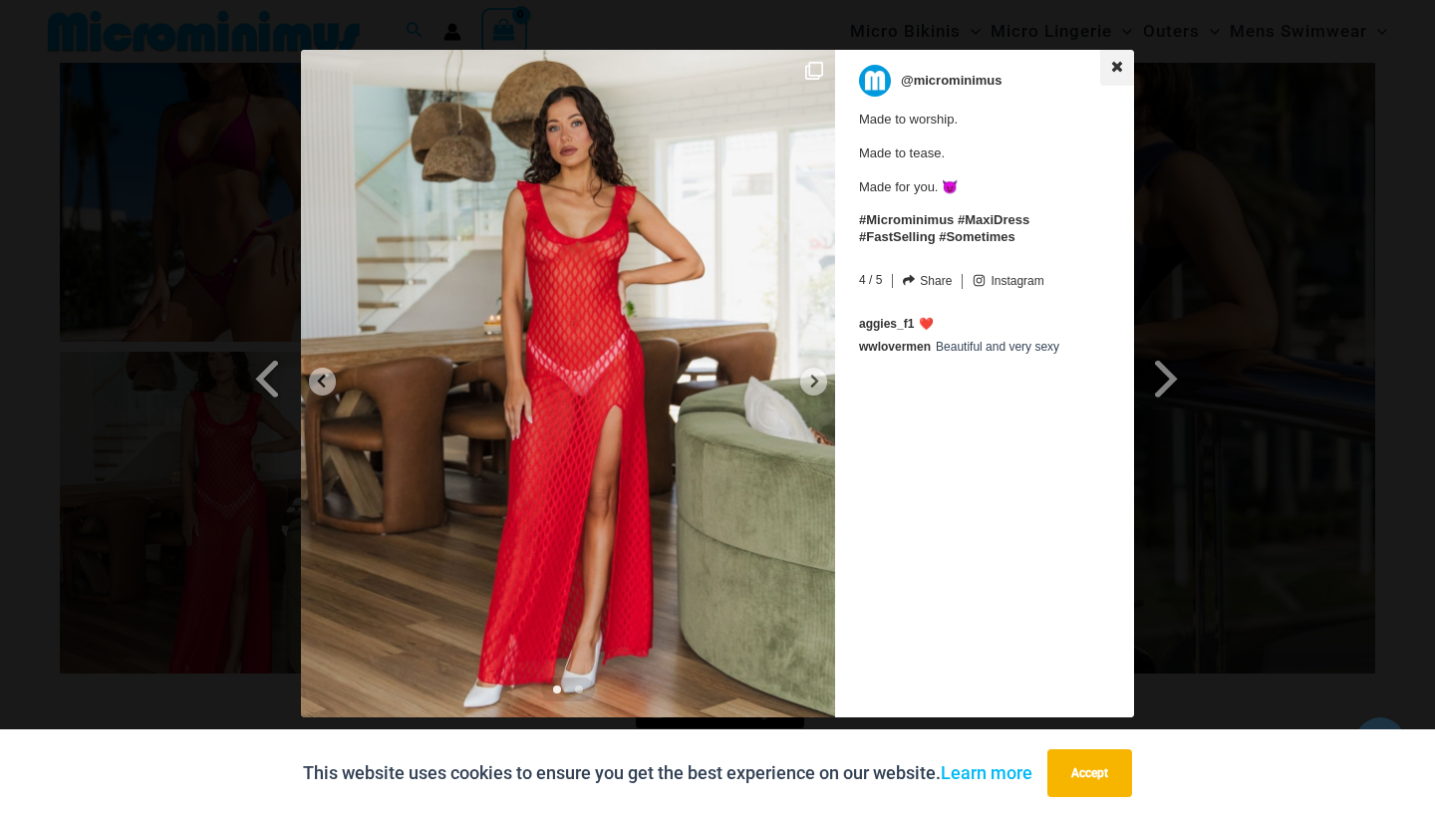
click at [1117, 73] on icon at bounding box center [1117, 67] width 14 height 14
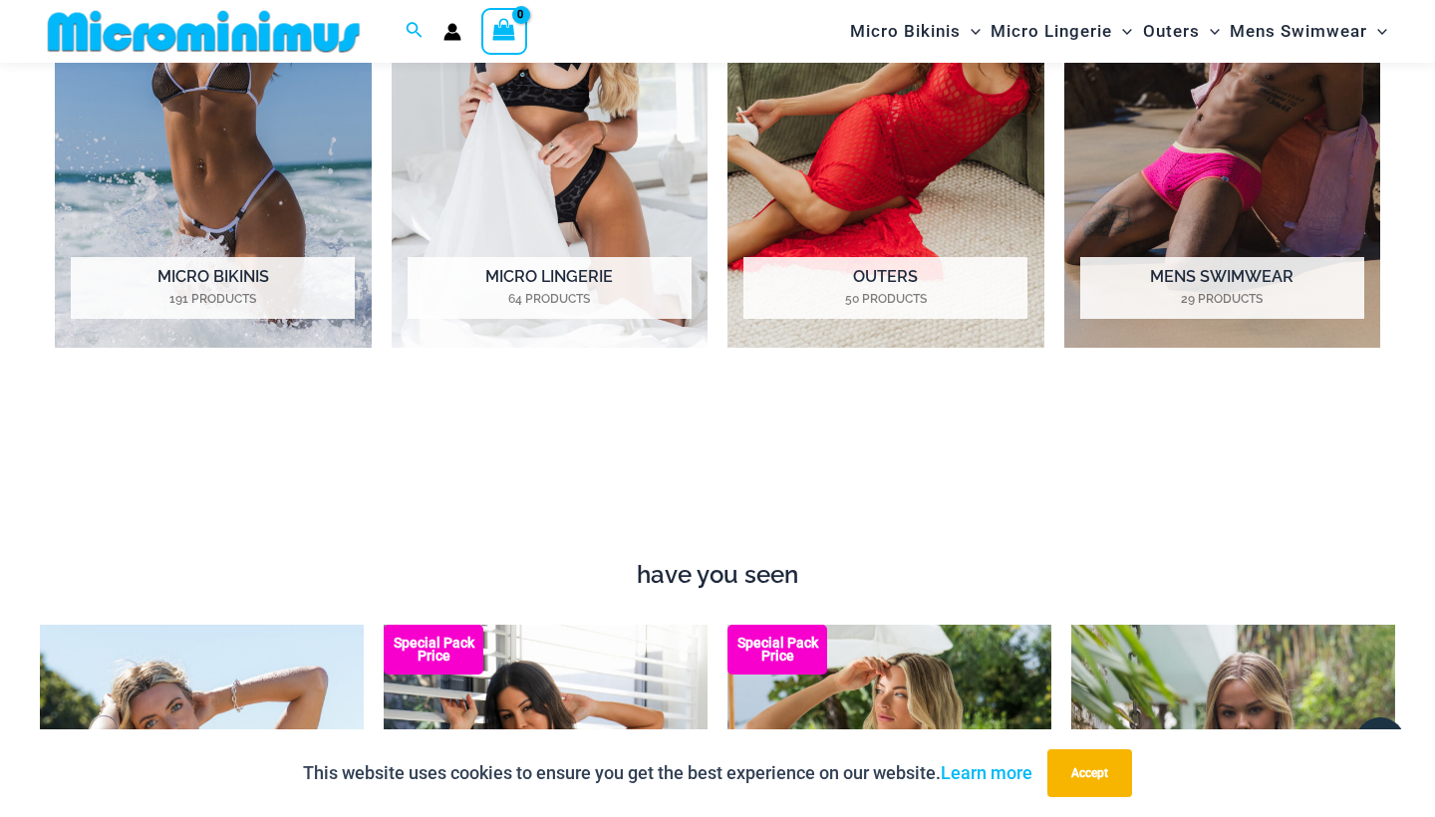
scroll to position [1518, 0]
